Goal: Task Accomplishment & Management: Use online tool/utility

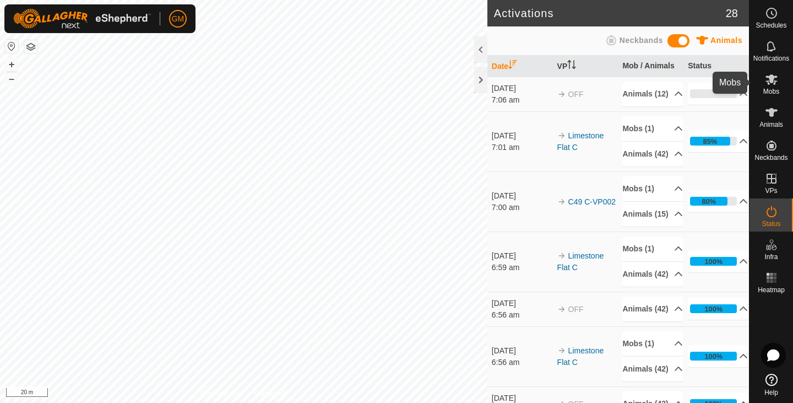
click at [768, 87] on es-mob-svg-icon at bounding box center [772, 79] width 20 height 18
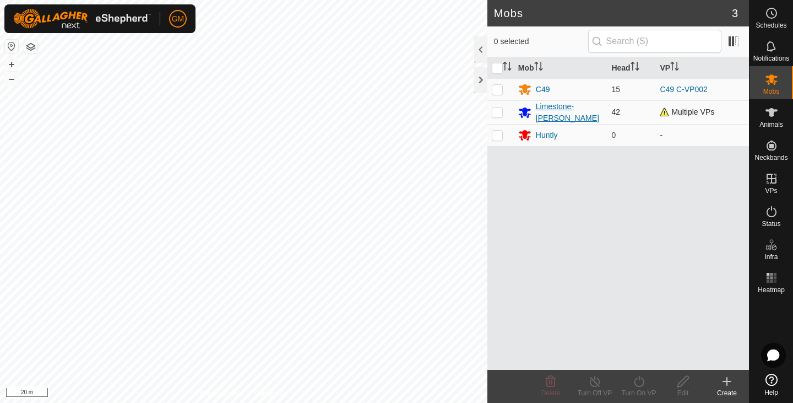
click at [524, 113] on icon at bounding box center [525, 112] width 12 height 10
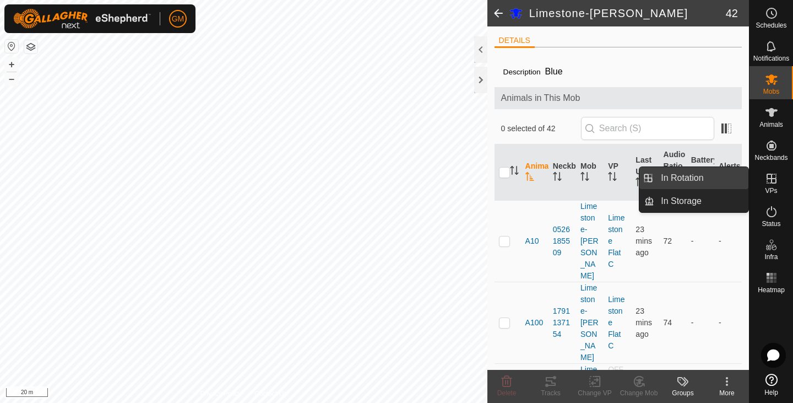
click at [677, 182] on link "In Rotation" at bounding box center [701, 178] width 94 height 22
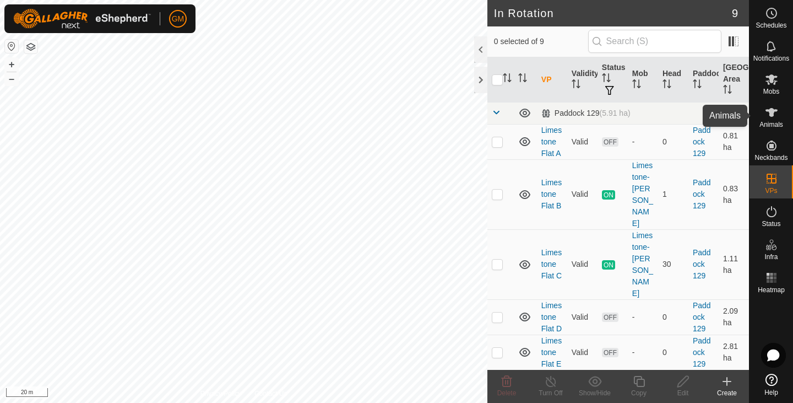
click at [788, 268] on div "Heatmap" at bounding box center [771, 280] width 44 height 33
click at [769, 120] on es-animals-svg-icon at bounding box center [772, 113] width 20 height 18
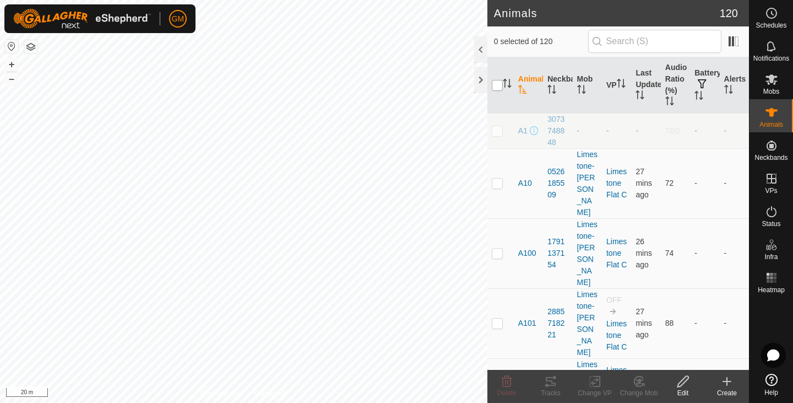
click at [501, 84] on input "checkbox" at bounding box center [497, 85] width 11 height 11
checkbox input "true"
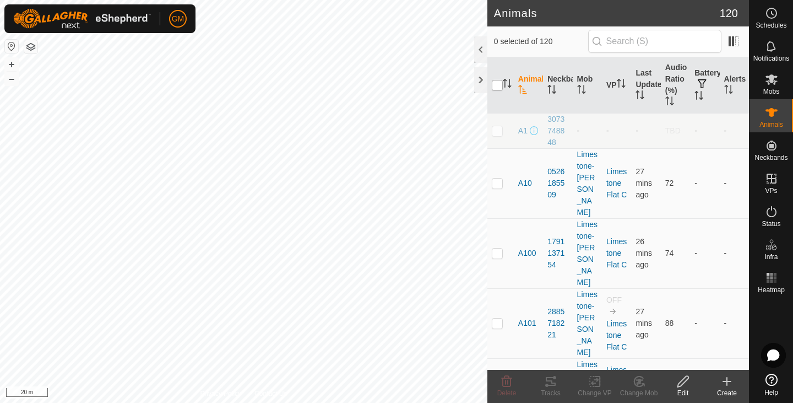
checkbox input "true"
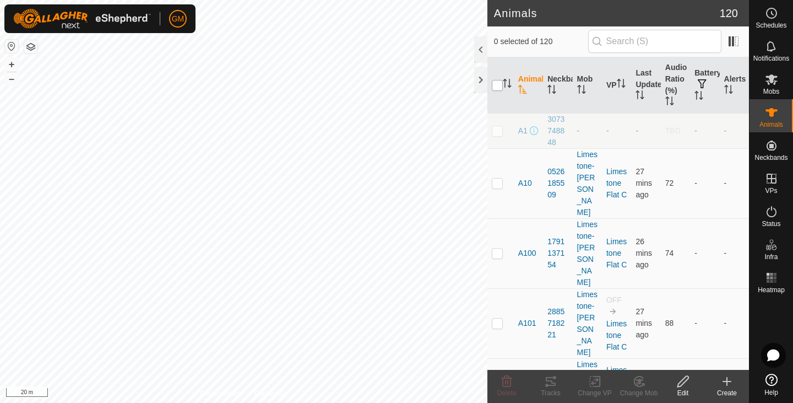
checkbox input "true"
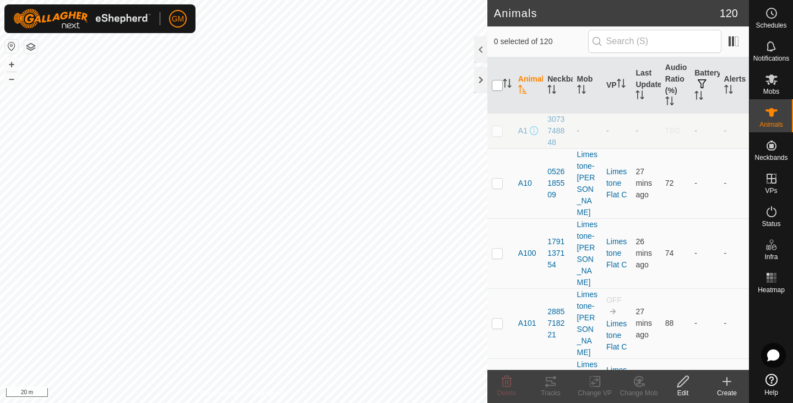
checkbox input "true"
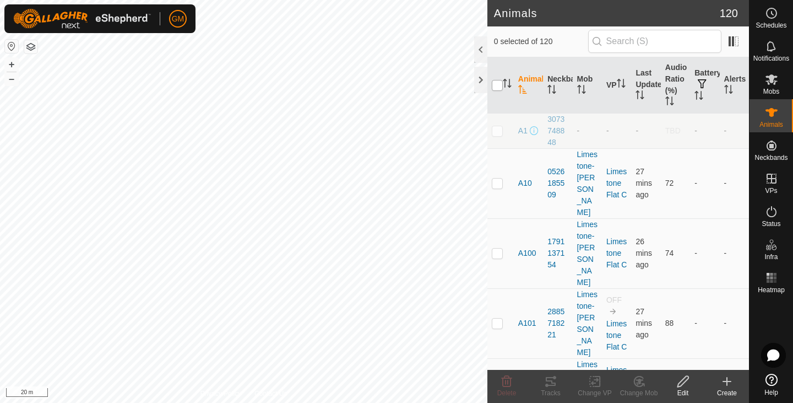
checkbox input "true"
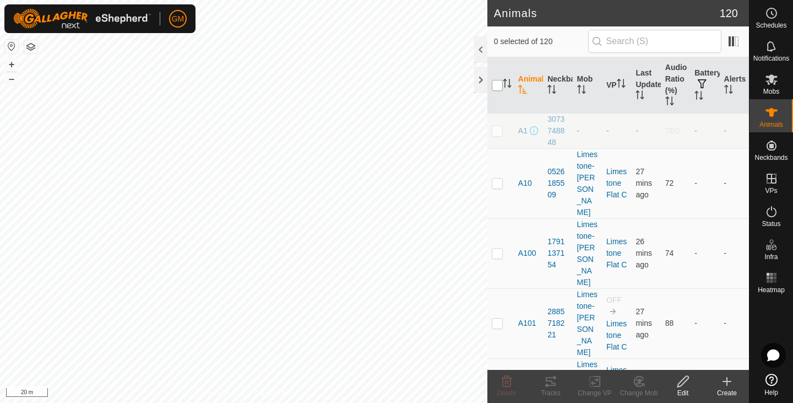
checkbox input "true"
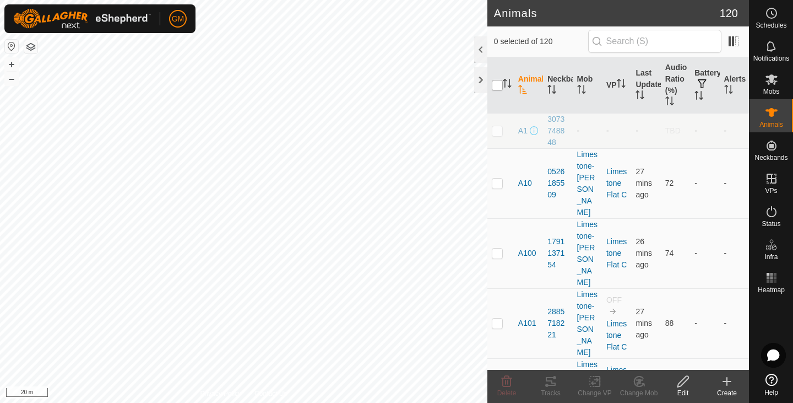
checkbox input "true"
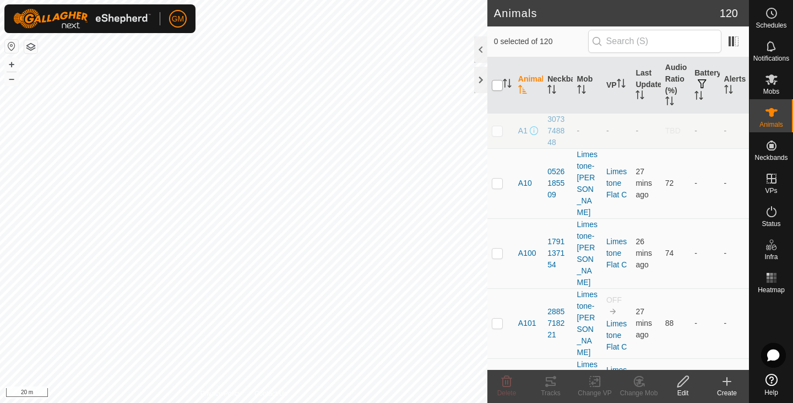
checkbox input "true"
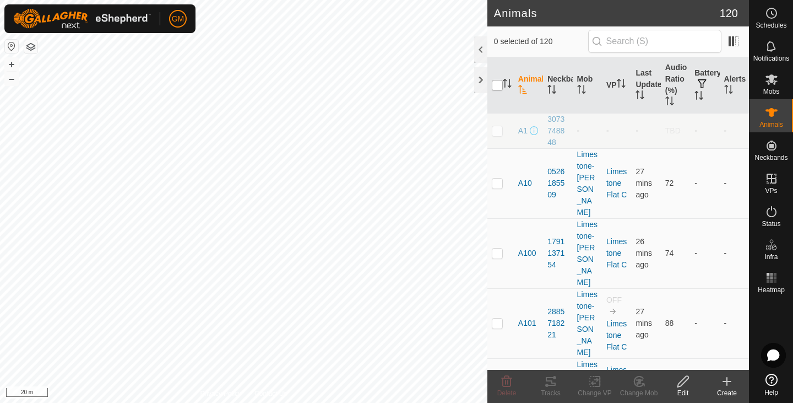
checkbox input "true"
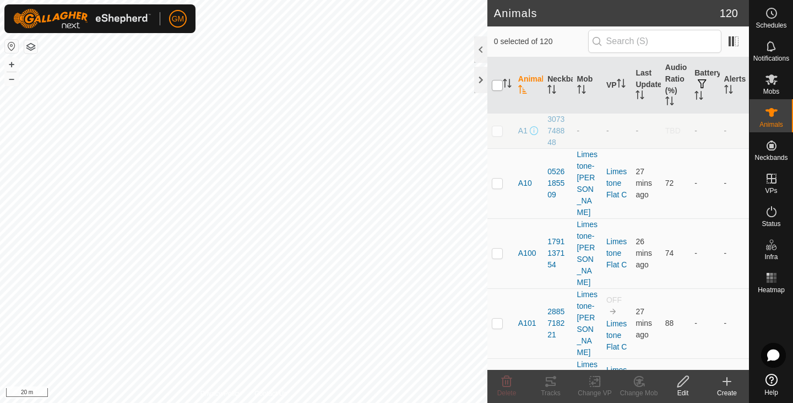
checkbox input "true"
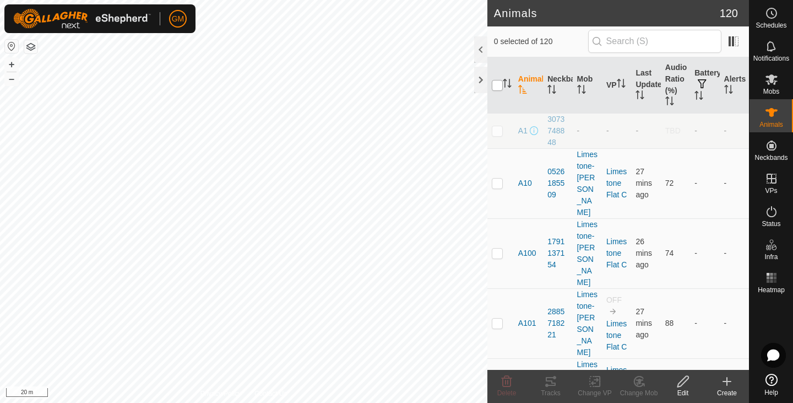
checkbox input "true"
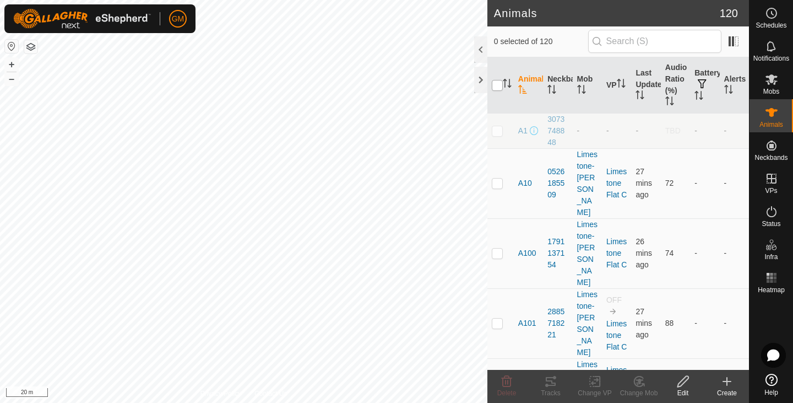
checkbox input "true"
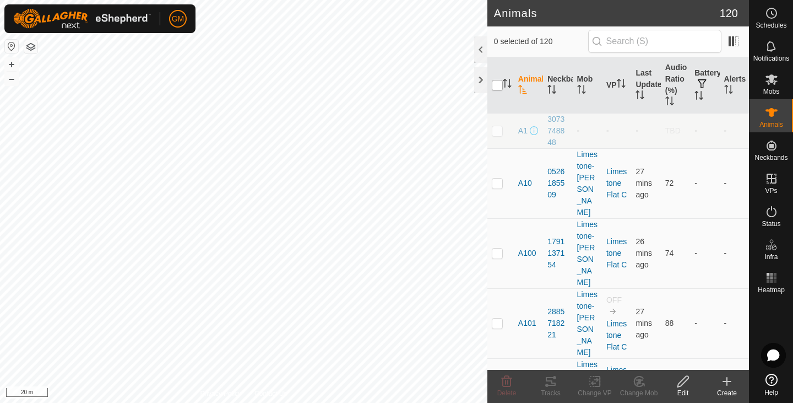
checkbox input "true"
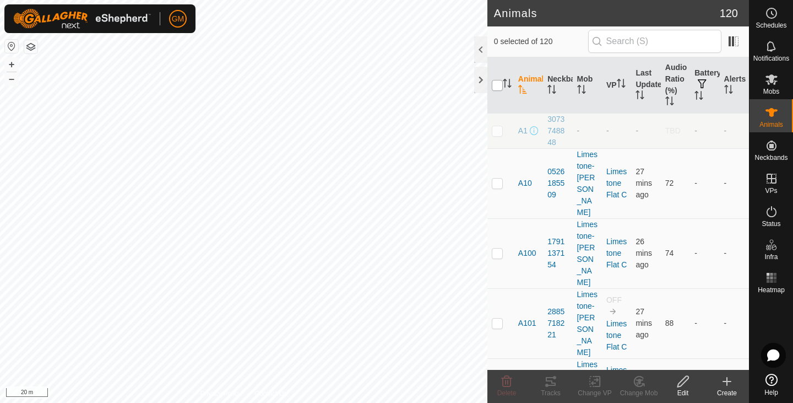
checkbox input "true"
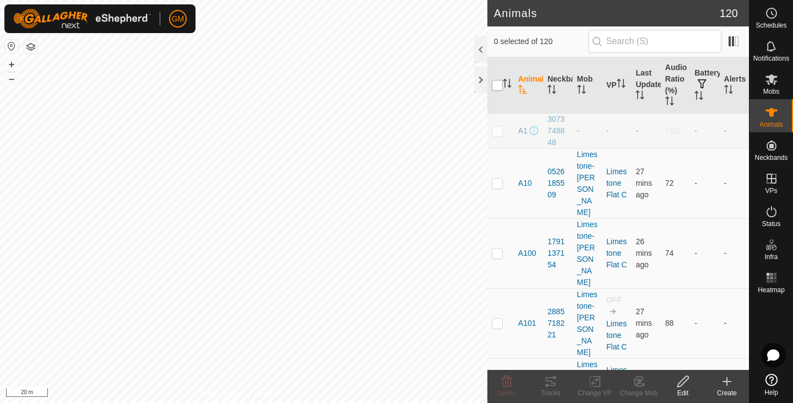
checkbox input "true"
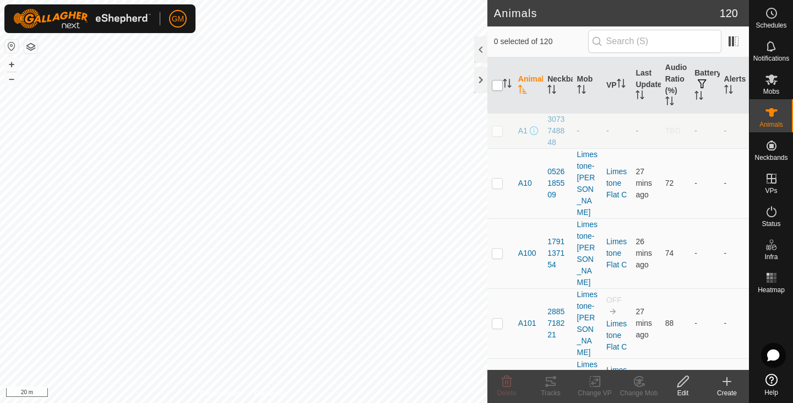
checkbox input "true"
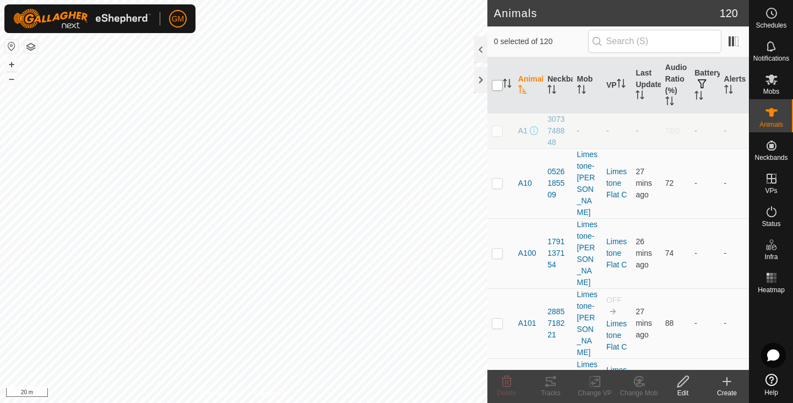
checkbox input "true"
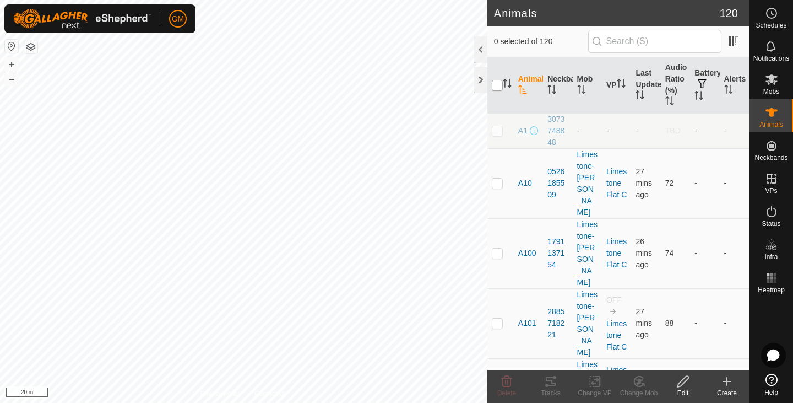
checkbox input "true"
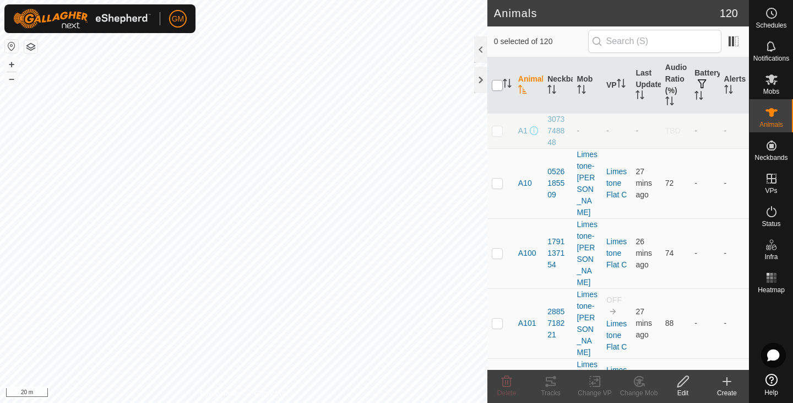
checkbox input "true"
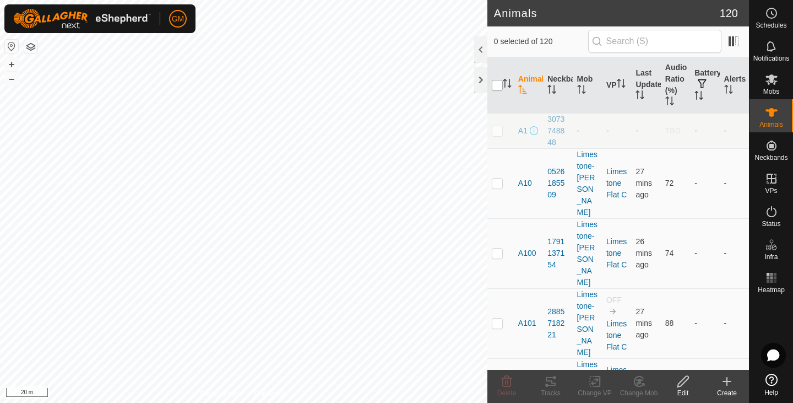
checkbox input "true"
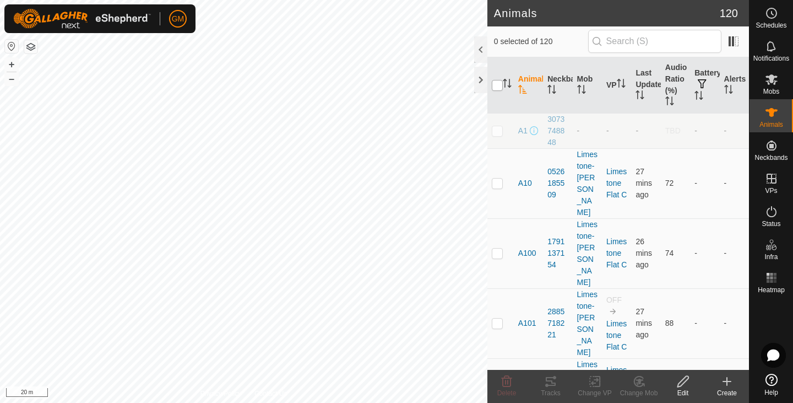
checkbox input "true"
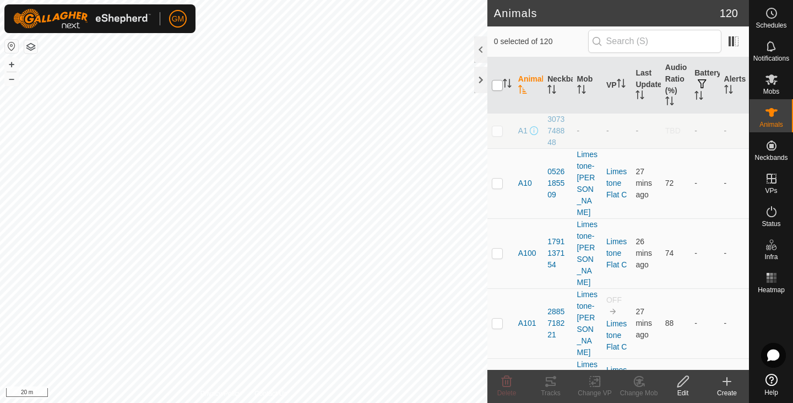
checkbox input "true"
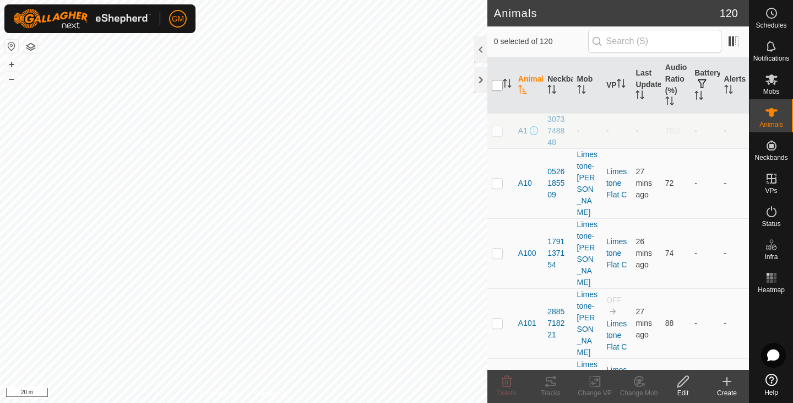
checkbox input "true"
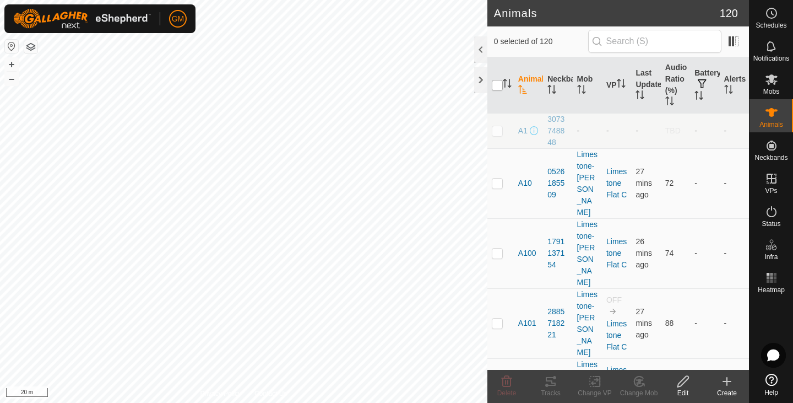
checkbox input "true"
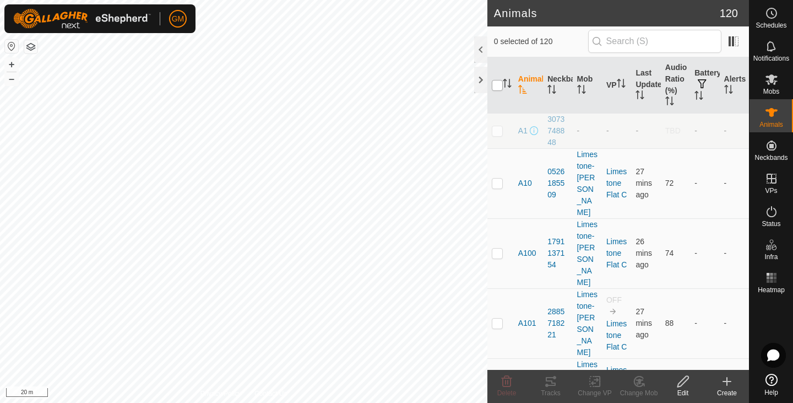
checkbox input "true"
click at [498, 85] on input "checkbox" at bounding box center [497, 85] width 11 height 11
checkbox input "false"
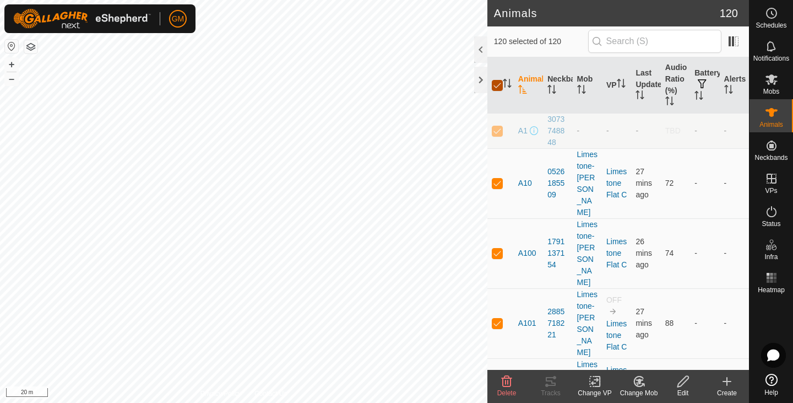
checkbox input "false"
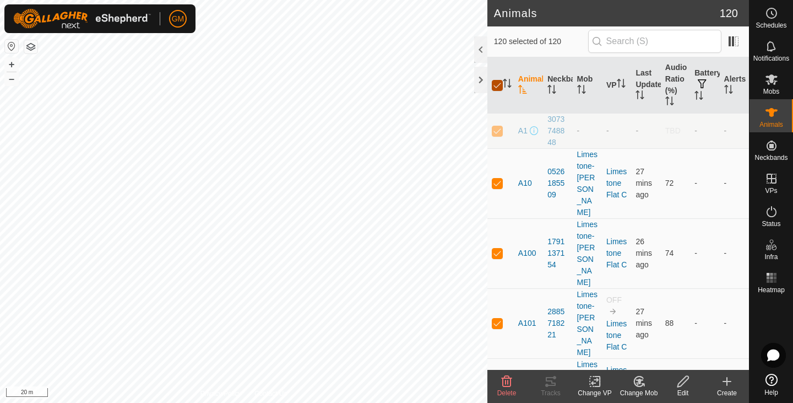
checkbox input "false"
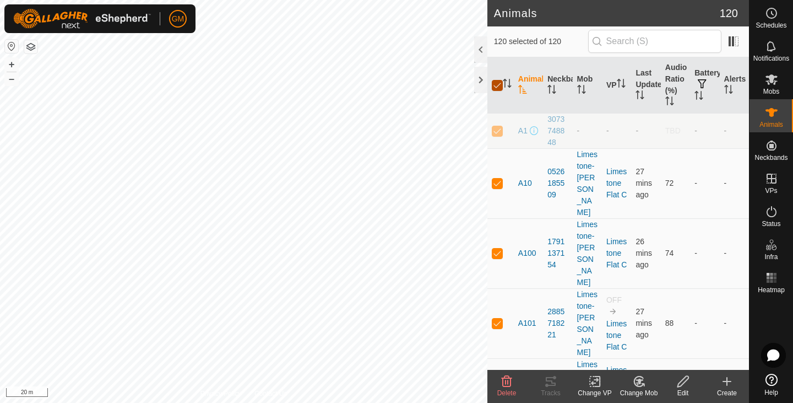
checkbox input "false"
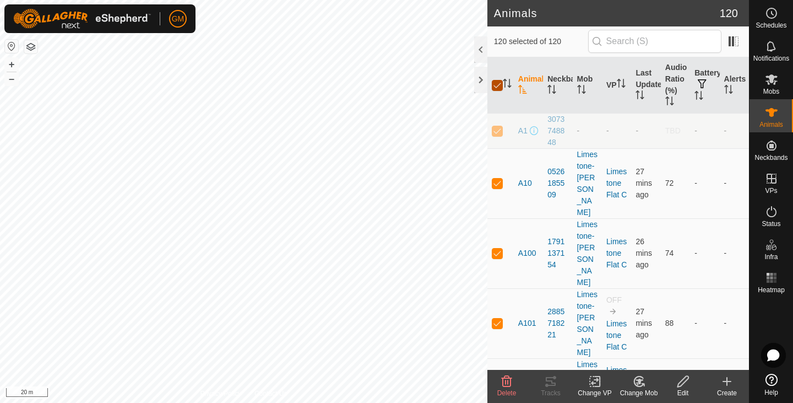
checkbox input "false"
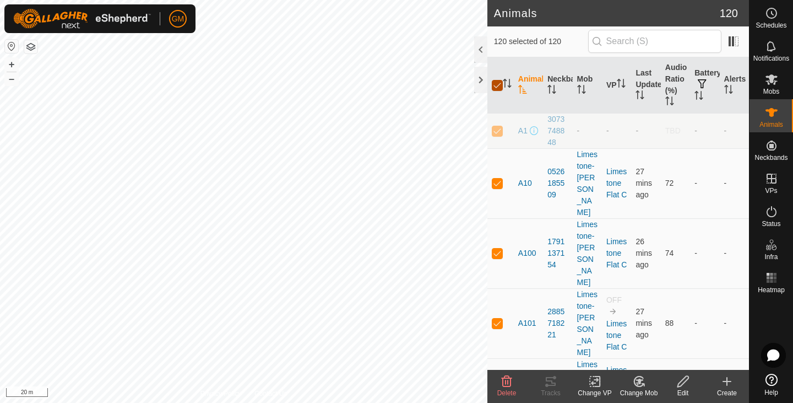
checkbox input "false"
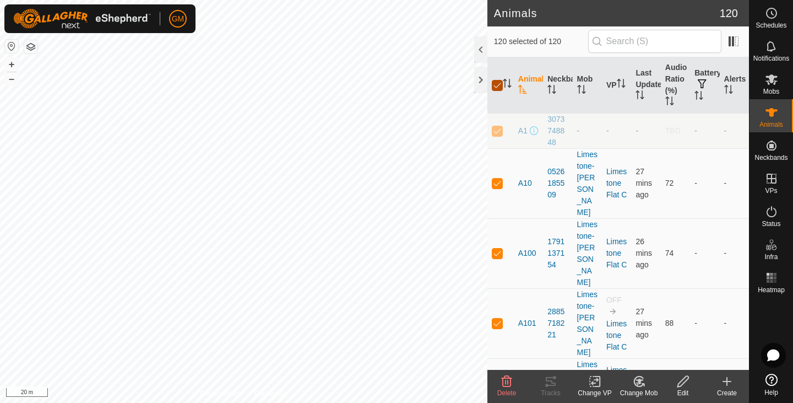
checkbox input "false"
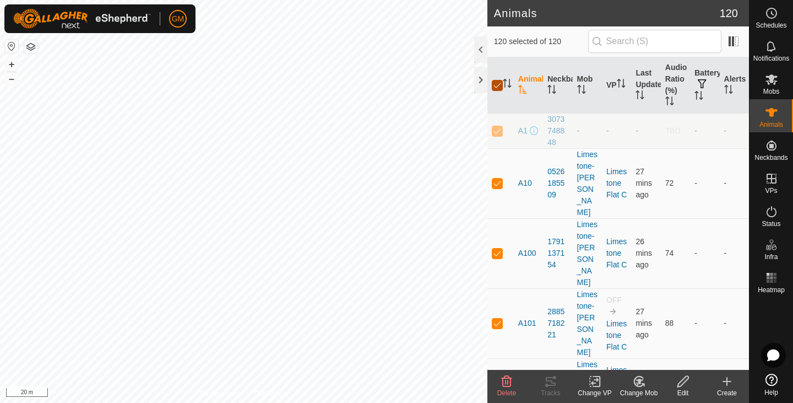
checkbox input "false"
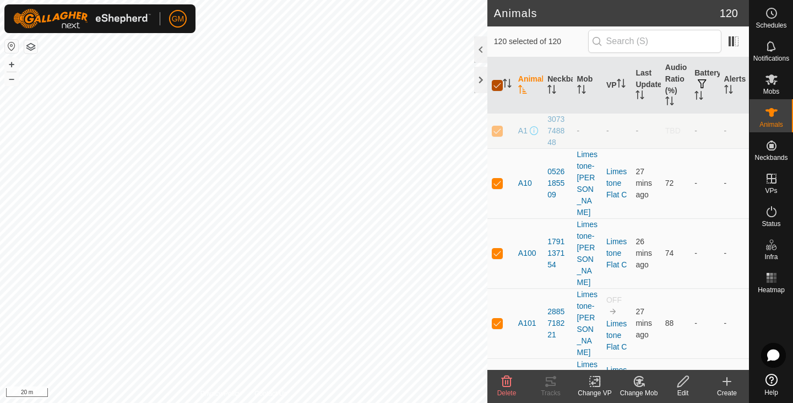
checkbox input "false"
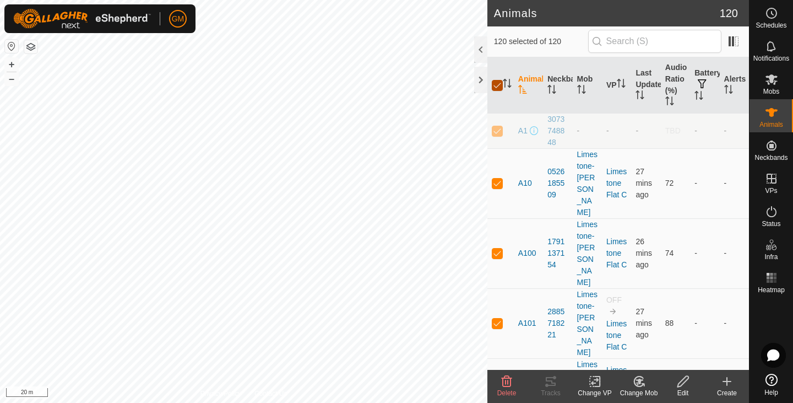
checkbox input "false"
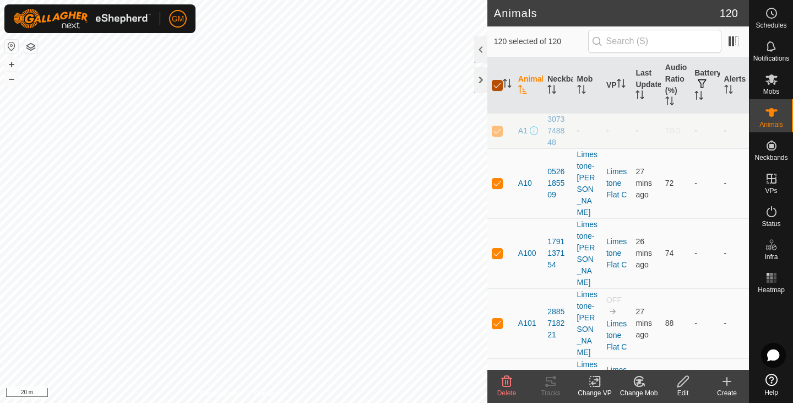
checkbox input "false"
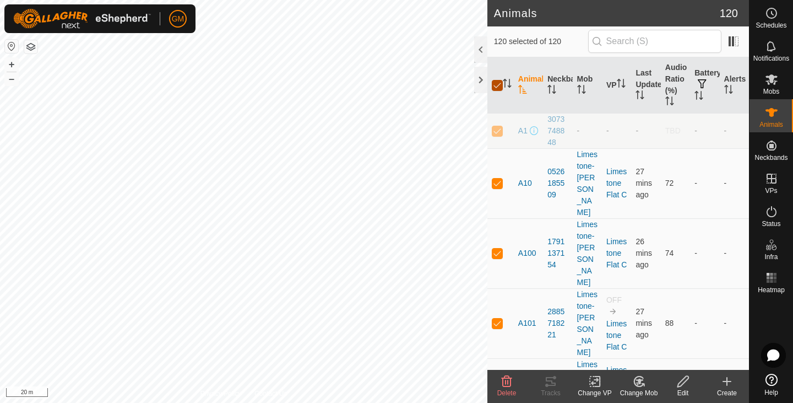
checkbox input "false"
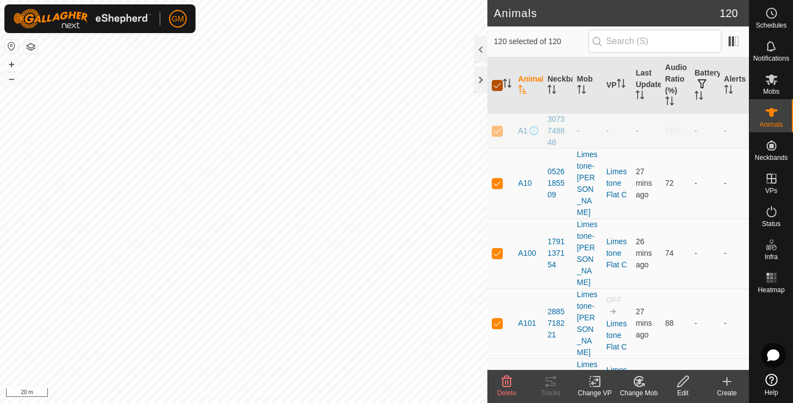
checkbox input "false"
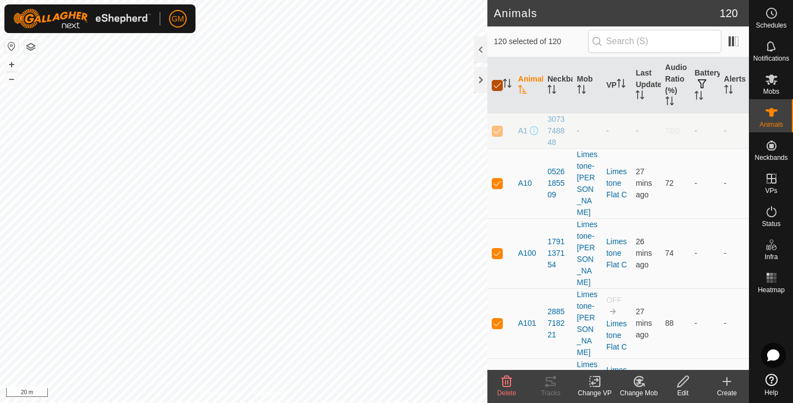
checkbox input "false"
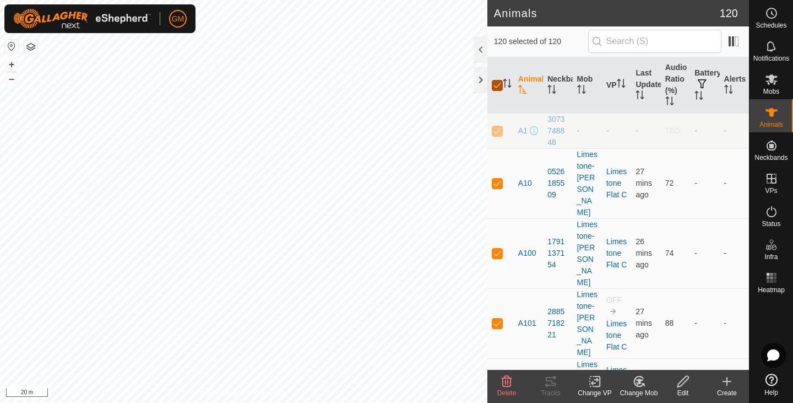
checkbox input "false"
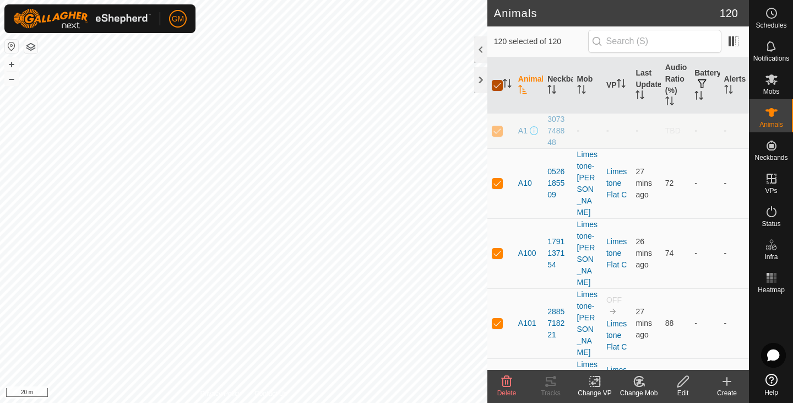
checkbox input "false"
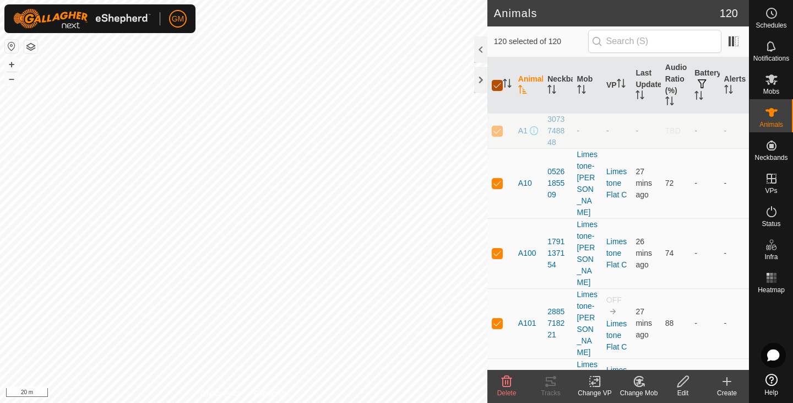
checkbox input "false"
click at [617, 88] on icon "Activate to sort" at bounding box center [621, 83] width 9 height 9
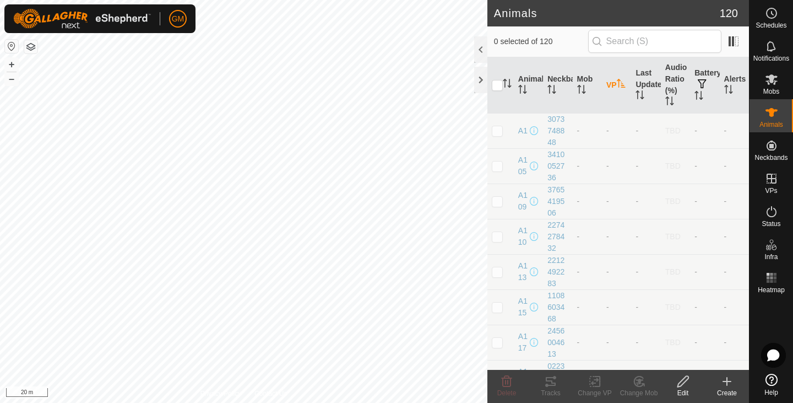
click at [617, 88] on icon "Activate to sort" at bounding box center [621, 83] width 8 height 9
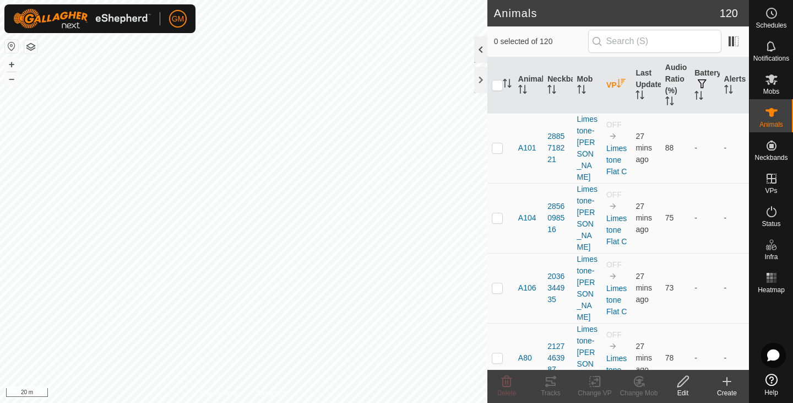
click at [480, 47] on div at bounding box center [480, 49] width 13 height 26
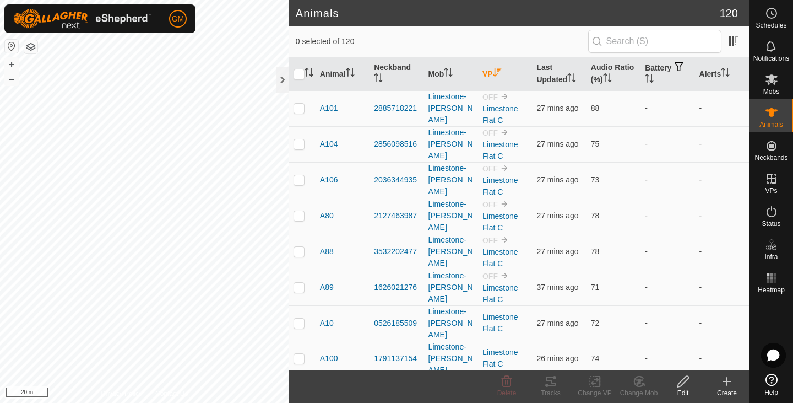
click at [494, 72] on icon "Activate to sort" at bounding box center [497, 72] width 9 height 9
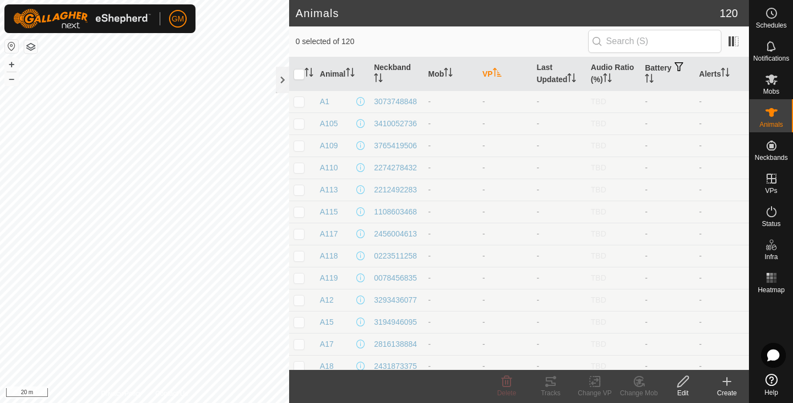
click at [494, 74] on icon "Activate to sort" at bounding box center [497, 72] width 9 height 9
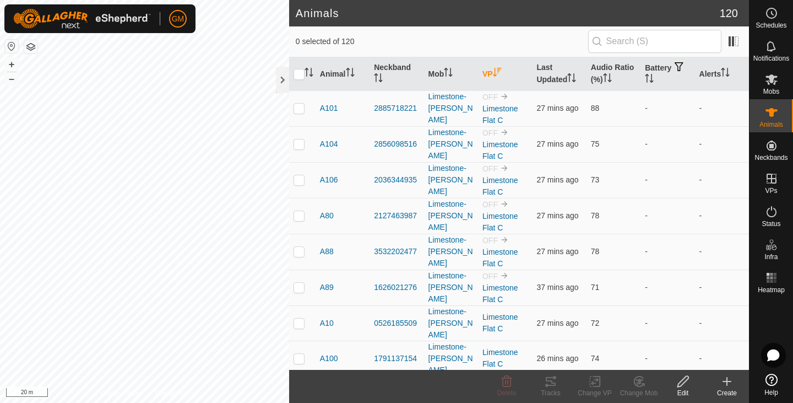
click at [494, 74] on icon "Activate to sort" at bounding box center [497, 72] width 9 height 9
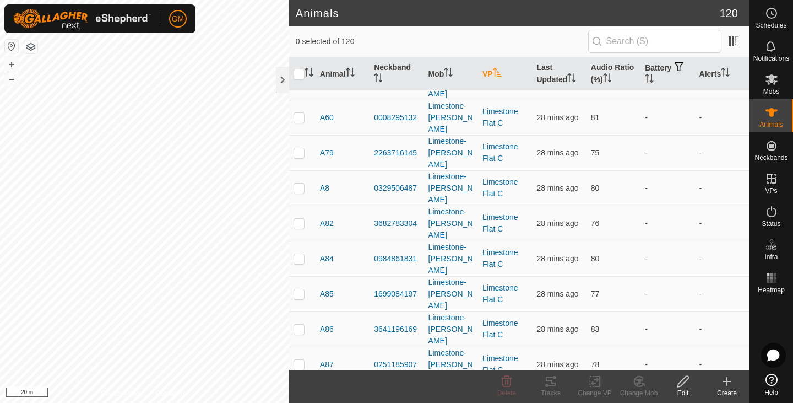
scroll to position [2713, 0]
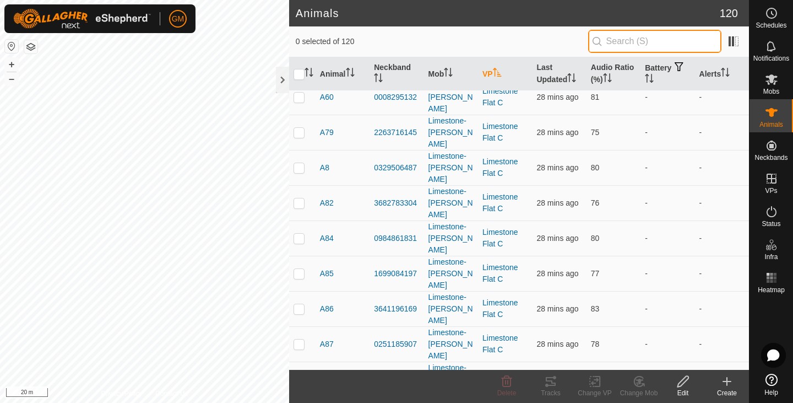
click at [617, 41] on input "text" at bounding box center [654, 41] width 133 height 23
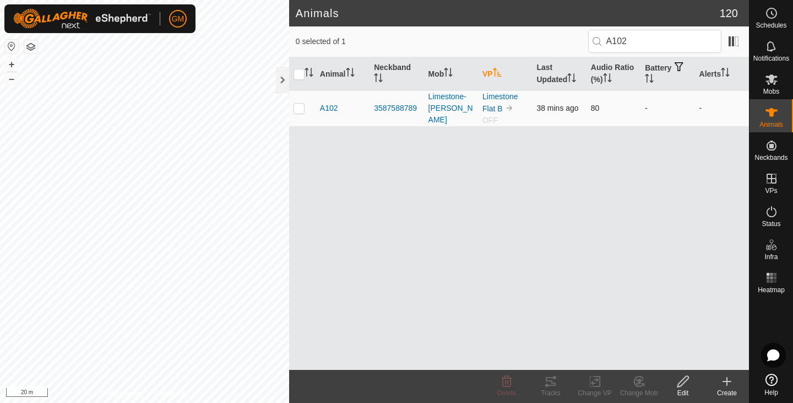
click at [302, 110] on p-checkbox at bounding box center [298, 108] width 11 height 9
click at [591, 386] on icon at bounding box center [595, 380] width 14 height 13
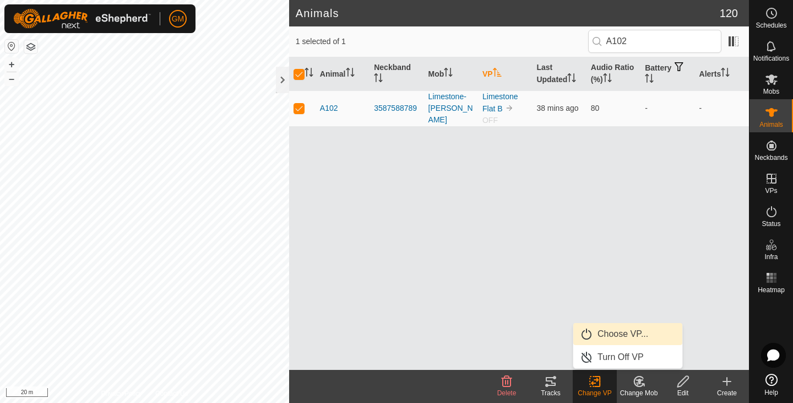
click at [608, 334] on link "Choose VP..." at bounding box center [627, 334] width 109 height 22
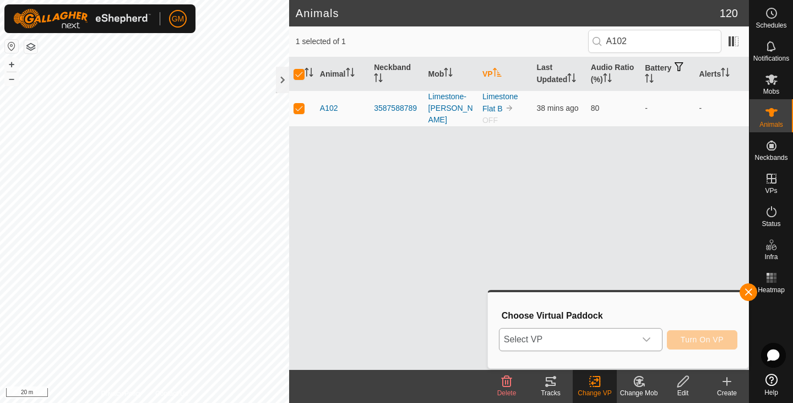
click at [646, 337] on icon "dropdown trigger" at bounding box center [646, 339] width 9 height 9
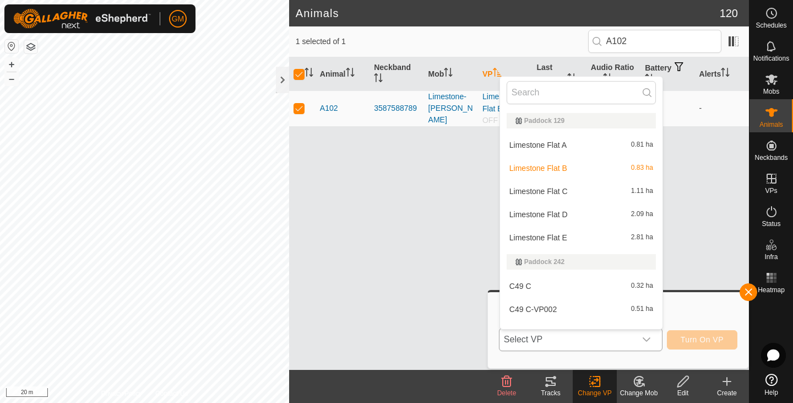
scroll to position [14, 0]
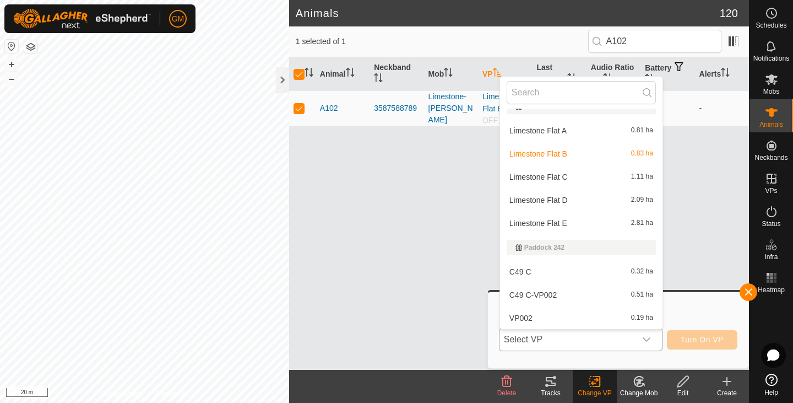
click at [557, 173] on li "Limestone Flat C 1.11 ha" at bounding box center [581, 177] width 162 height 22
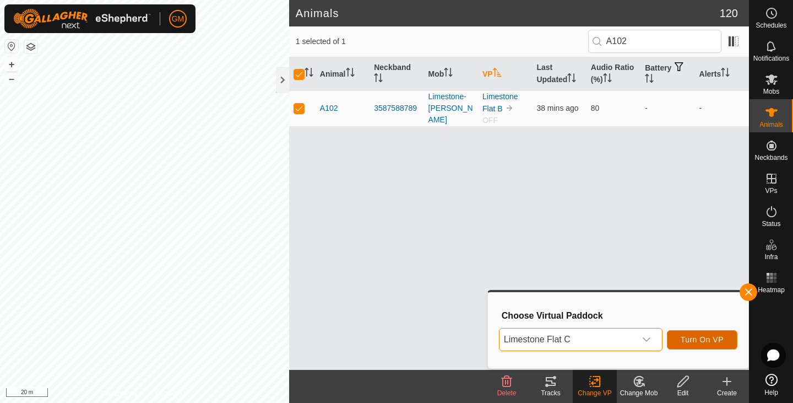
click at [687, 338] on span "Turn On VP" at bounding box center [702, 339] width 43 height 9
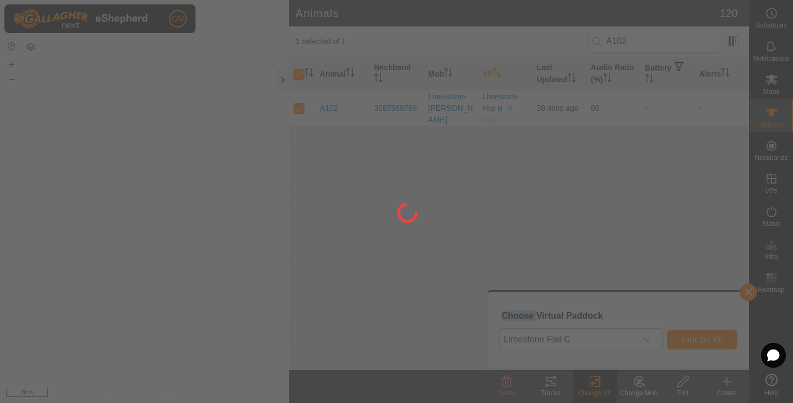
click at [687, 338] on div at bounding box center [396, 201] width 793 height 403
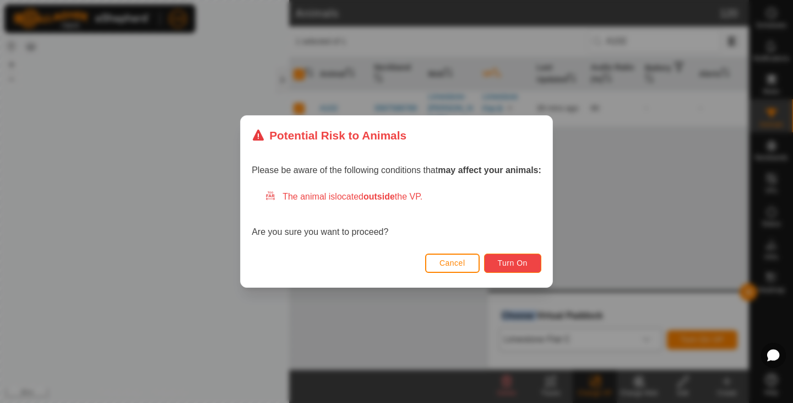
click at [505, 258] on span "Turn On" at bounding box center [513, 262] width 30 height 9
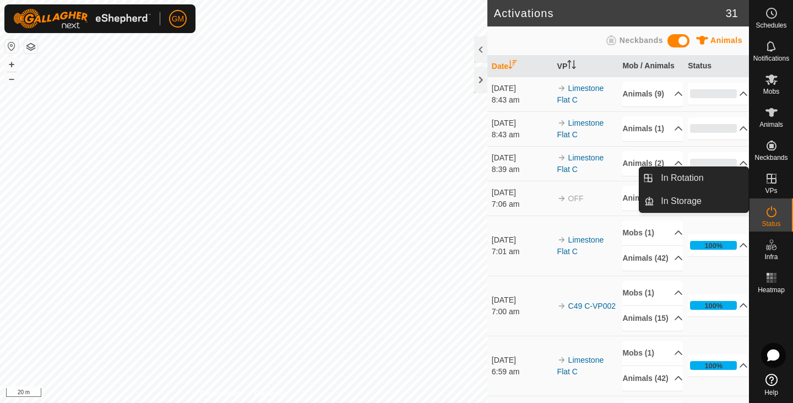
click at [776, 178] on icon at bounding box center [771, 178] width 10 height 10
click at [687, 176] on link "In Rotation" at bounding box center [701, 178] width 94 height 22
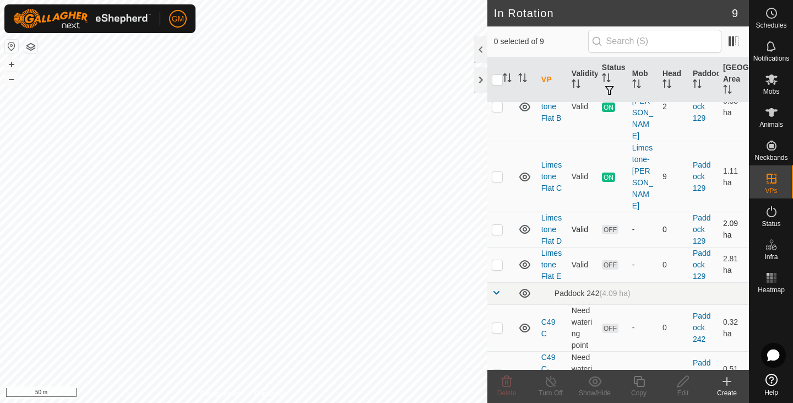
scroll to position [91, 0]
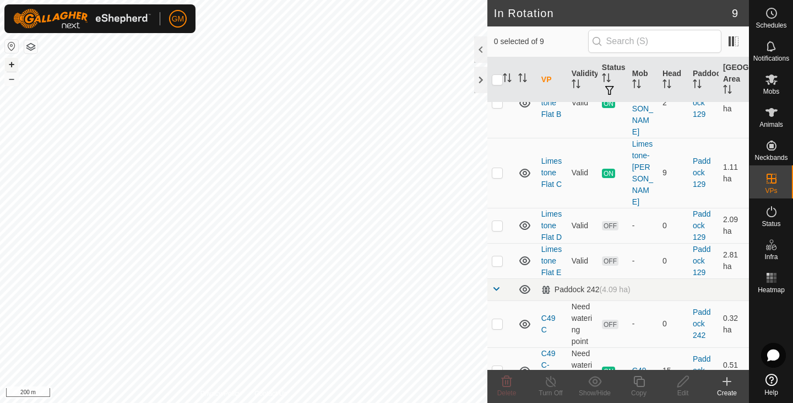
click at [8, 65] on button "+" at bounding box center [11, 64] width 13 height 13
checkbox input "false"
click at [504, 382] on icon at bounding box center [506, 380] width 13 height 13
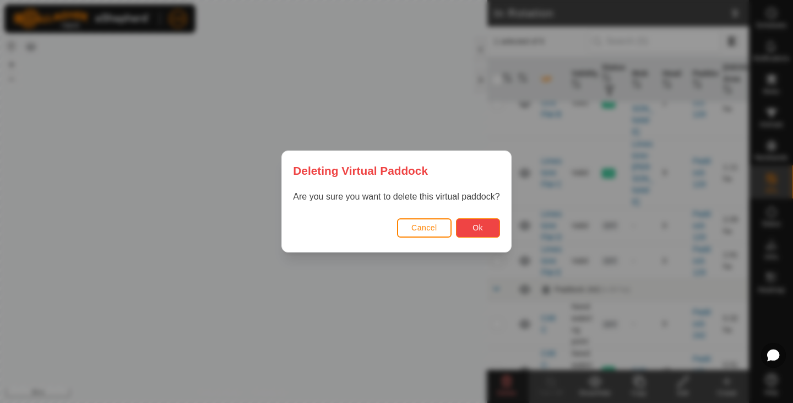
click at [476, 225] on span "Ok" at bounding box center [477, 227] width 10 height 9
checkbox input "false"
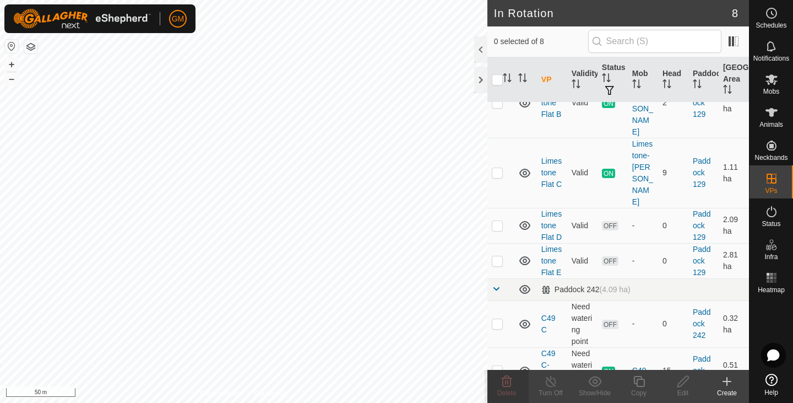
checkbox input "true"
click at [638, 383] on icon at bounding box center [639, 380] width 14 height 13
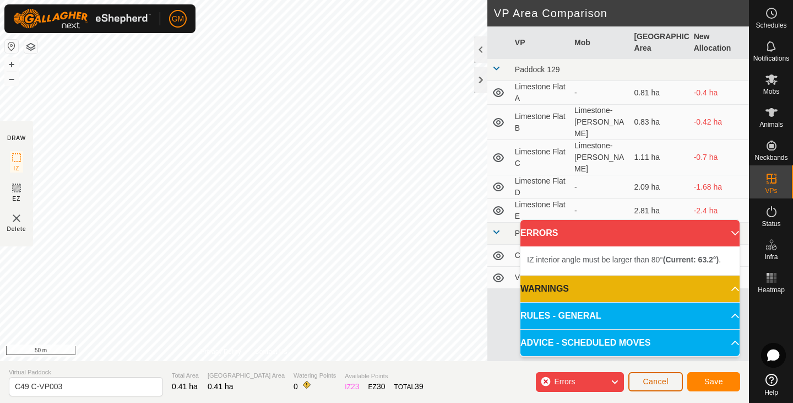
click at [650, 382] on span "Cancel" at bounding box center [656, 381] width 26 height 9
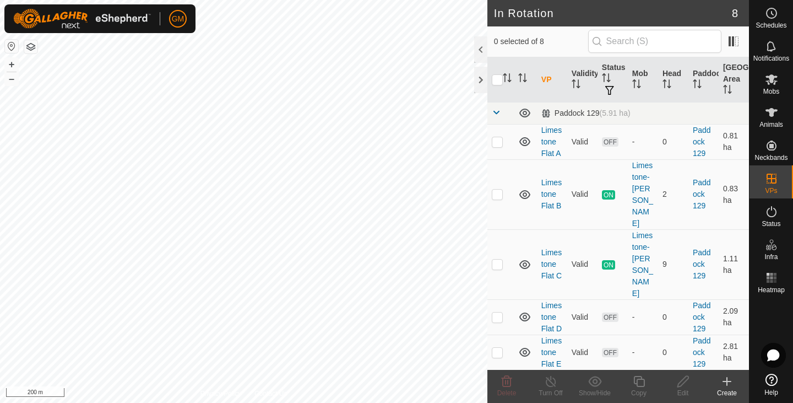
click at [13, 44] on button "button" at bounding box center [11, 46] width 13 height 13
click at [34, 47] on button "button" at bounding box center [30, 46] width 13 height 13
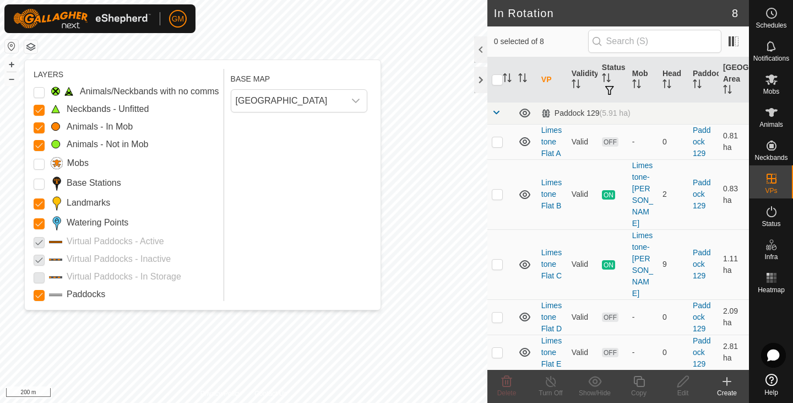
click at [40, 238] on p-checkbox at bounding box center [39, 241] width 11 height 13
click at [32, 44] on button "button" at bounding box center [30, 46] width 13 height 13
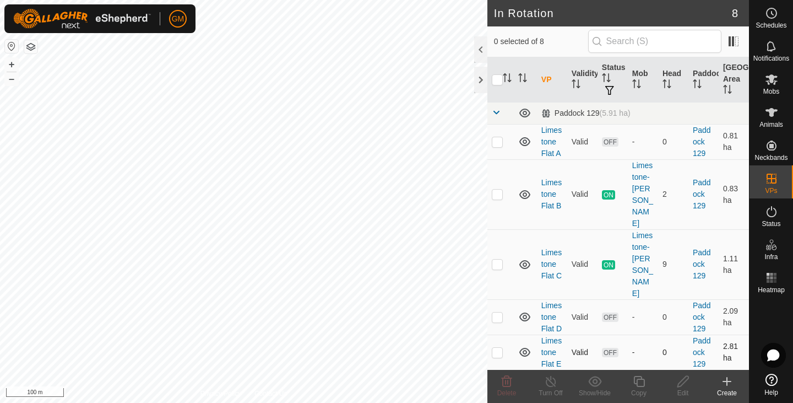
scroll to position [140, 0]
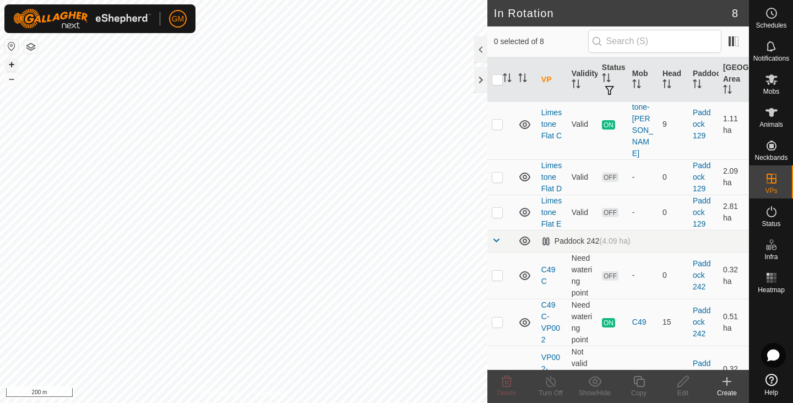
click at [12, 63] on button "+" at bounding box center [11, 64] width 13 height 13
click at [10, 62] on button "+" at bounding box center [11, 64] width 13 height 13
checkbox input "true"
click at [639, 379] on icon at bounding box center [638, 381] width 11 height 11
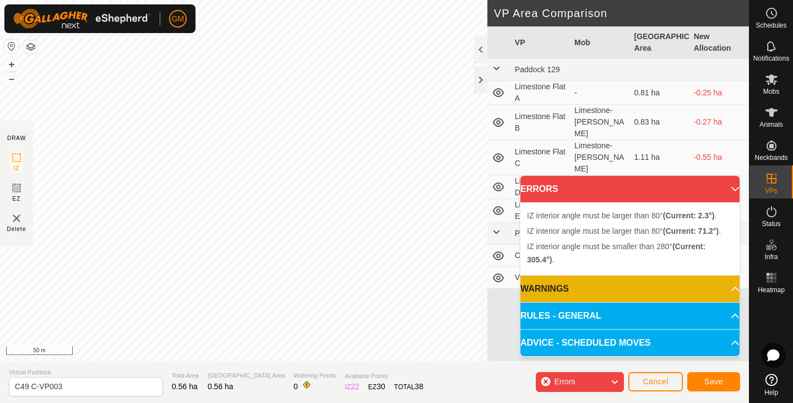
click at [301, 83] on div "IZ interior angle must be larger than 80° (Current: 71.2°) . + – ⇧ i 50 m" at bounding box center [243, 180] width 487 height 361
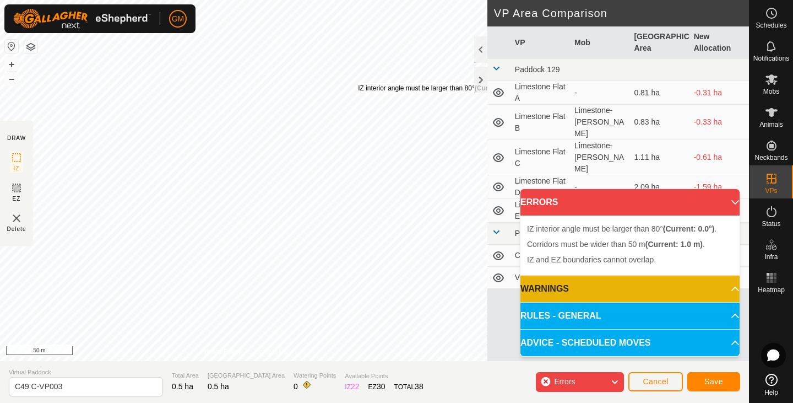
click at [358, 83] on div "IZ interior angle must be larger than 80° (Current: 0.0°) . + – ⇧ i 50 m" at bounding box center [243, 180] width 487 height 361
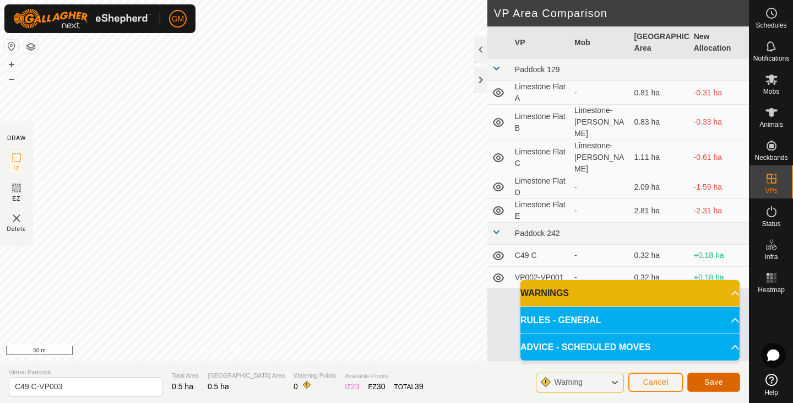
click at [720, 378] on span "Save" at bounding box center [713, 381] width 19 height 9
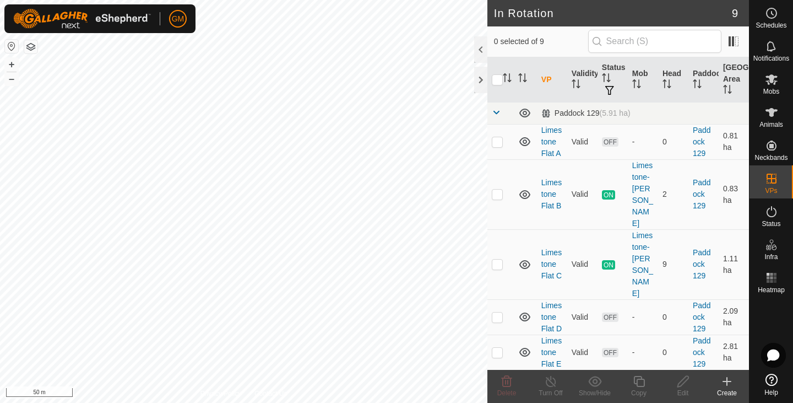
checkbox input "true"
click at [639, 380] on icon at bounding box center [639, 380] width 14 height 13
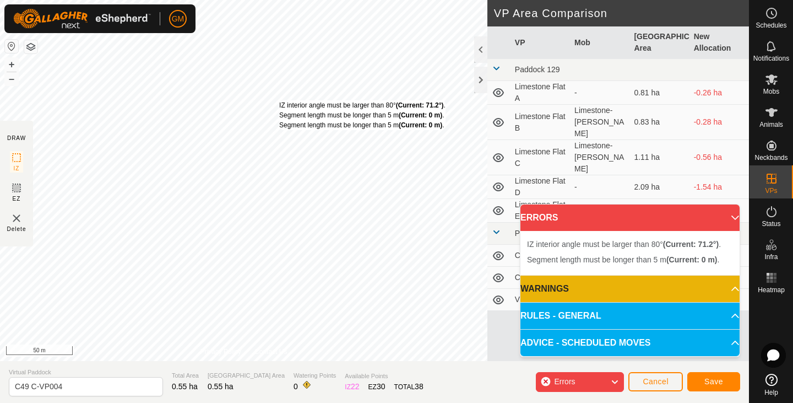
click at [279, 101] on div "IZ interior angle must be larger than 80° (Current: 71.2°) . Segment length mus…" at bounding box center [243, 180] width 487 height 361
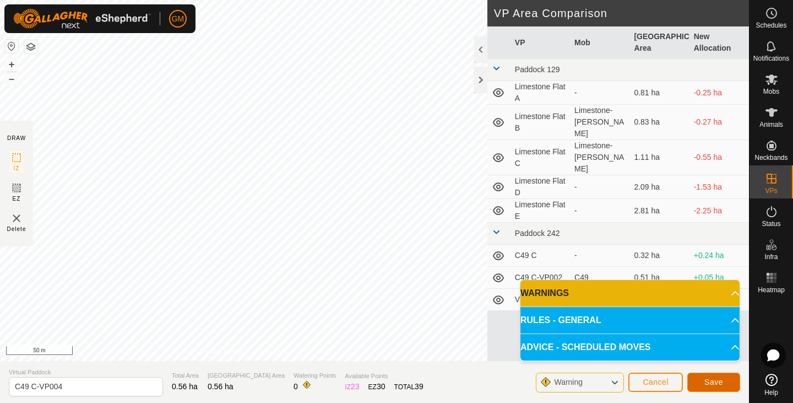
click at [713, 379] on span "Save" at bounding box center [713, 381] width 19 height 9
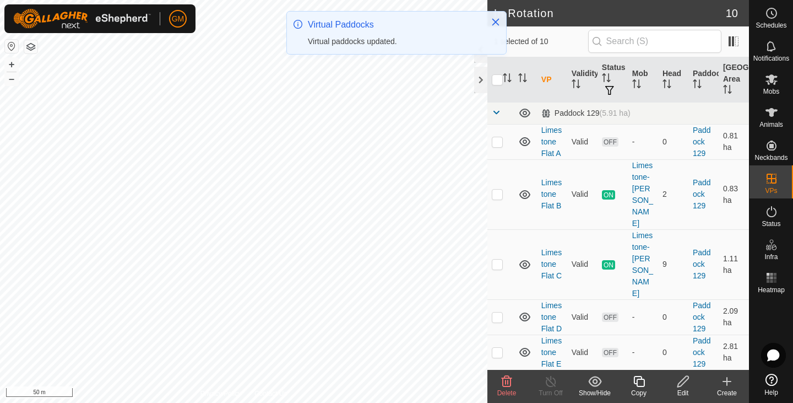
click at [505, 383] on icon at bounding box center [507, 381] width 10 height 11
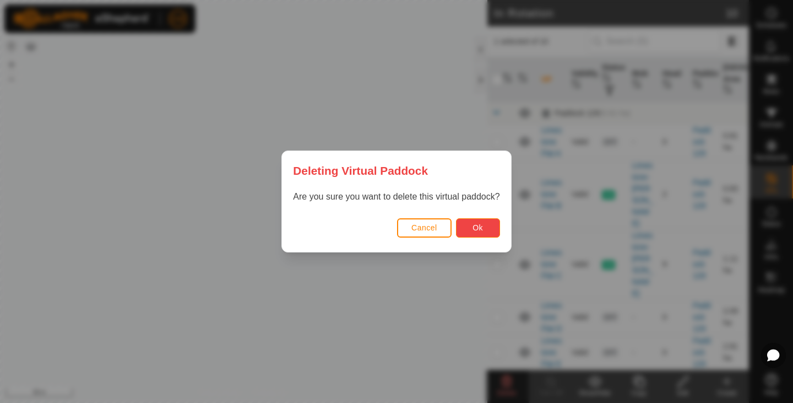
click at [473, 227] on span "Ok" at bounding box center [477, 227] width 10 height 9
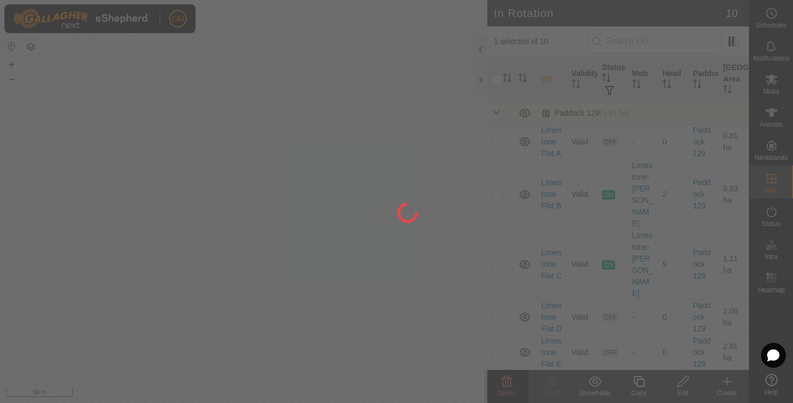
checkbox input "false"
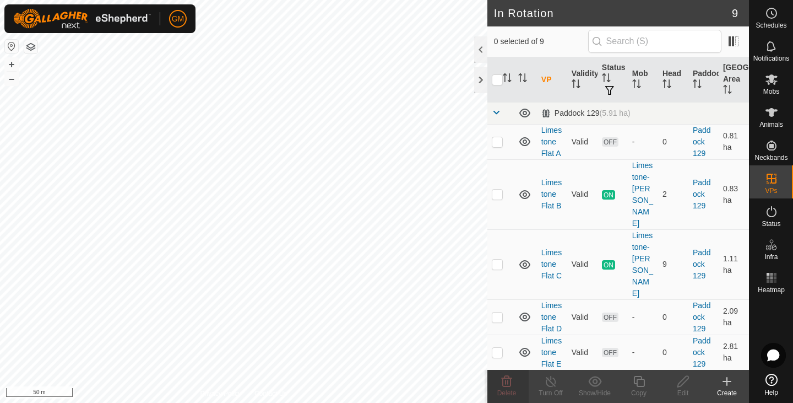
checkbox input "true"
checkbox input "false"
checkbox input "true"
click at [682, 381] on icon at bounding box center [683, 380] width 14 height 13
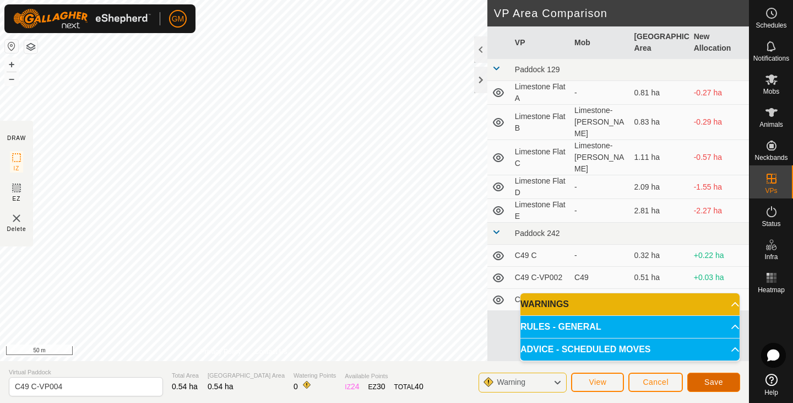
click at [704, 378] on button "Save" at bounding box center [713, 381] width 53 height 19
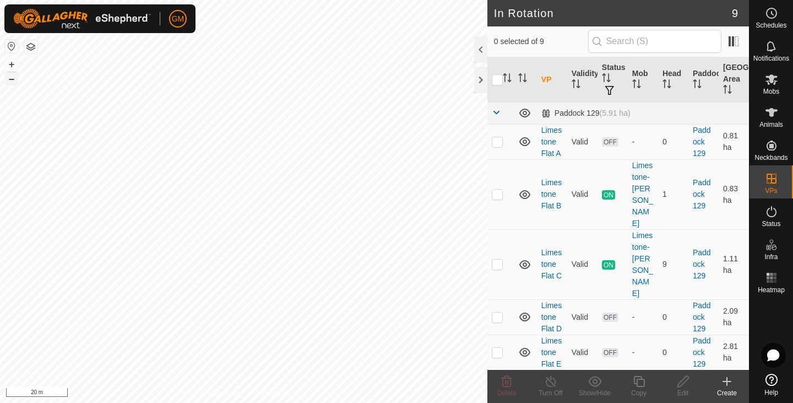
click at [13, 77] on button "–" at bounding box center [11, 78] width 13 height 13
click at [486, 78] on div at bounding box center [480, 80] width 13 height 26
